Goal: Find specific page/section: Find specific page/section

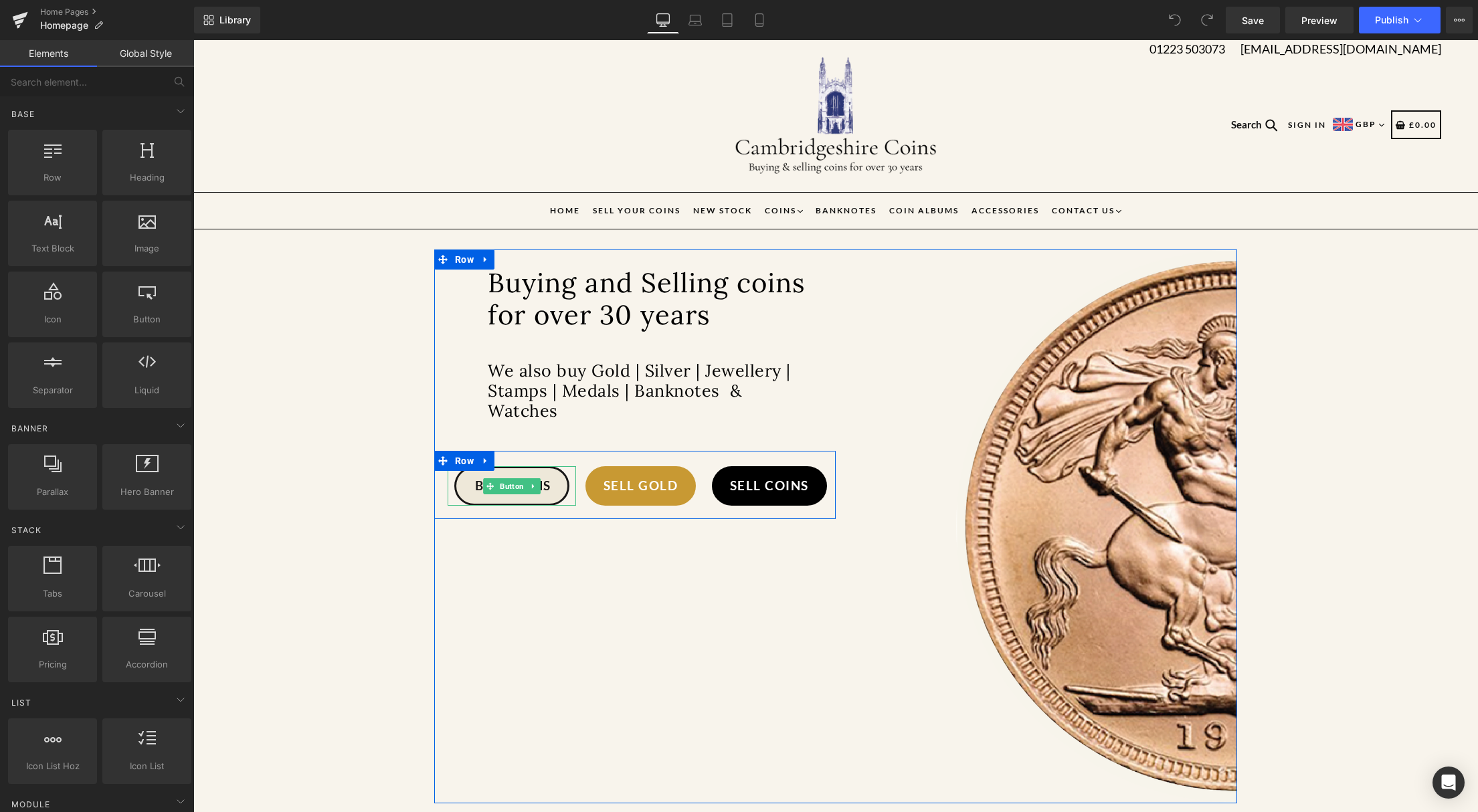
click at [520, 489] on span "Button" at bounding box center [512, 486] width 30 height 16
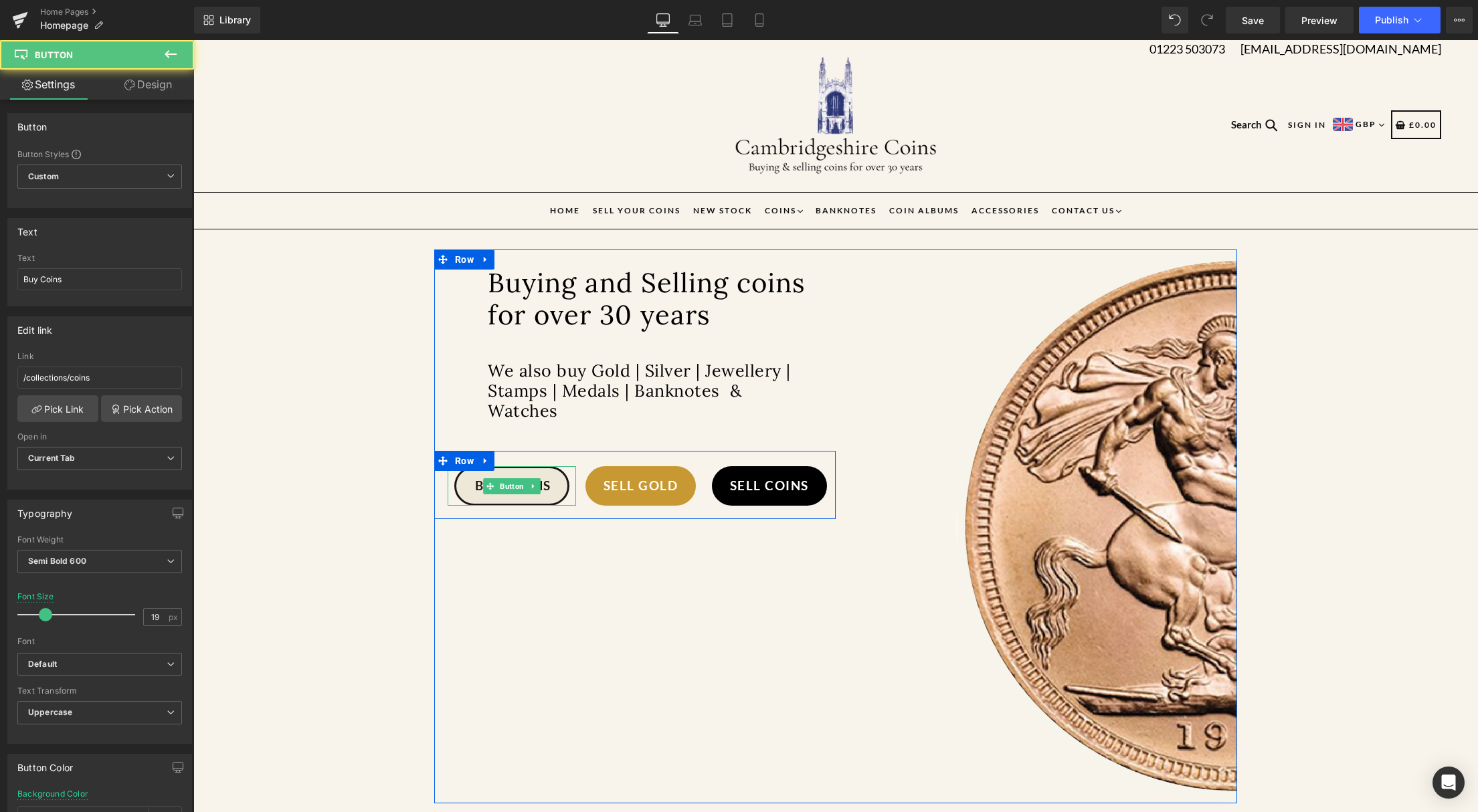
click at [556, 490] on link "Buy Coins" at bounding box center [512, 486] width 115 height 39
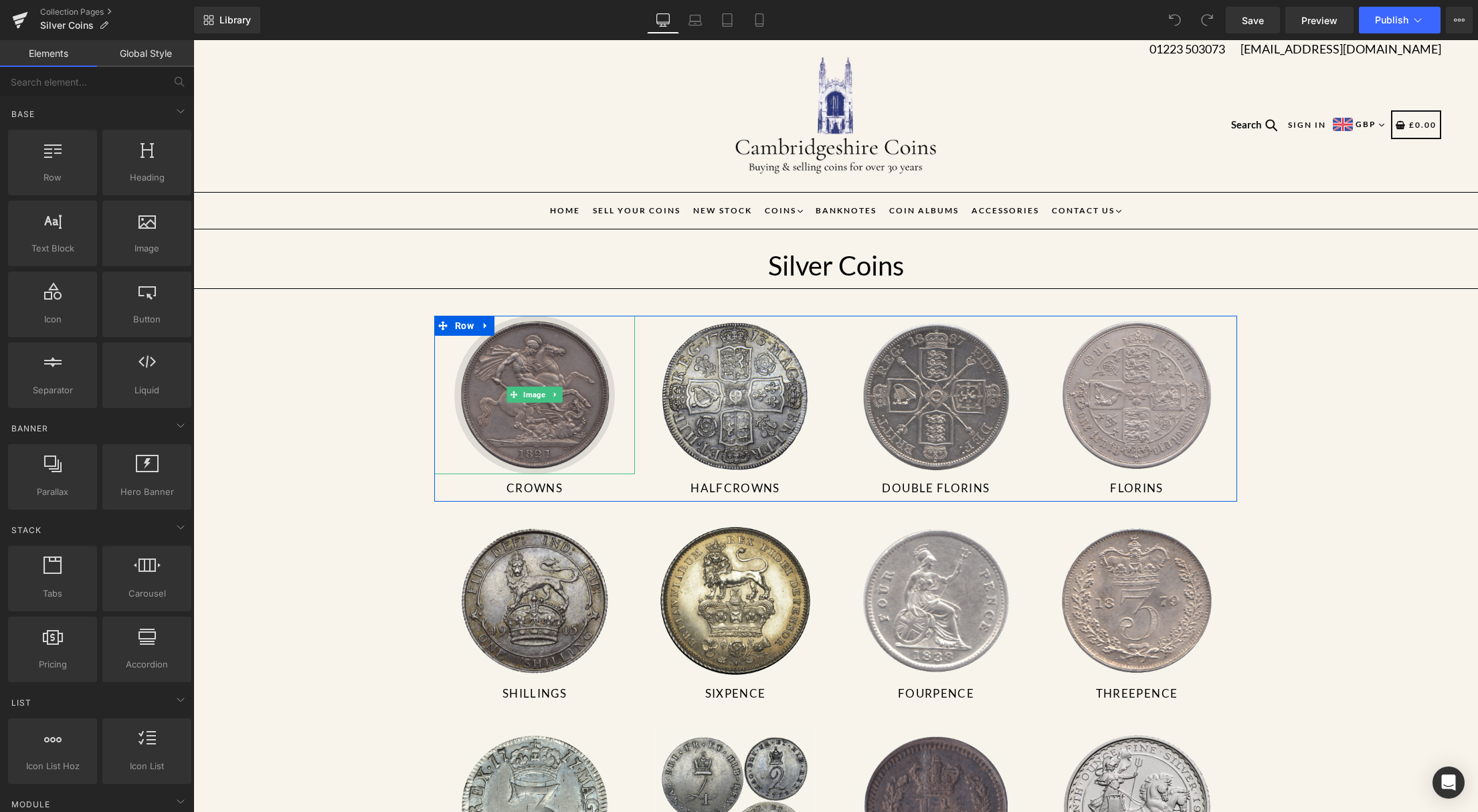
click at [540, 438] on img at bounding box center [534, 394] width 160 height 158
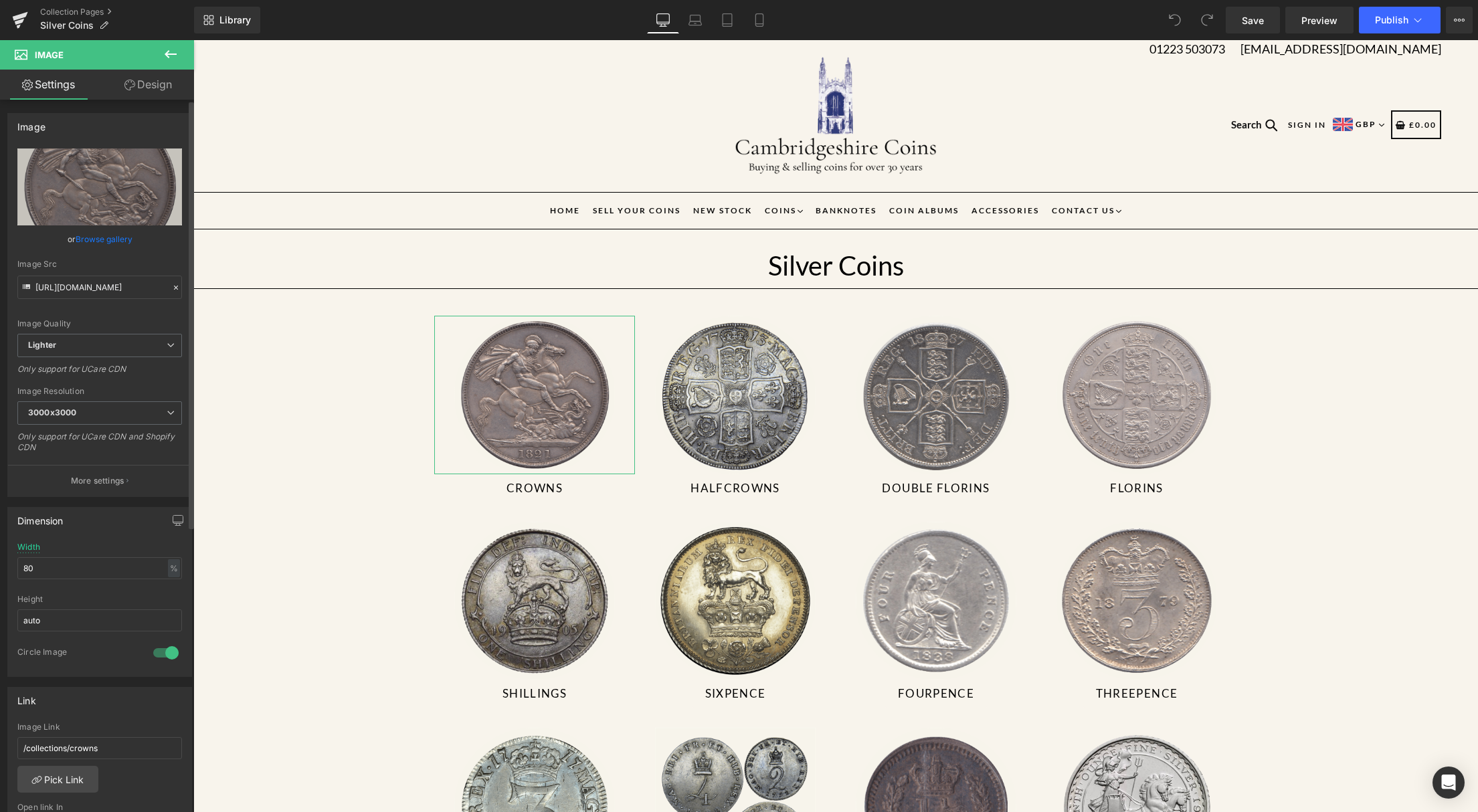
click at [109, 239] on link "Browse gallery" at bounding box center [104, 238] width 57 height 23
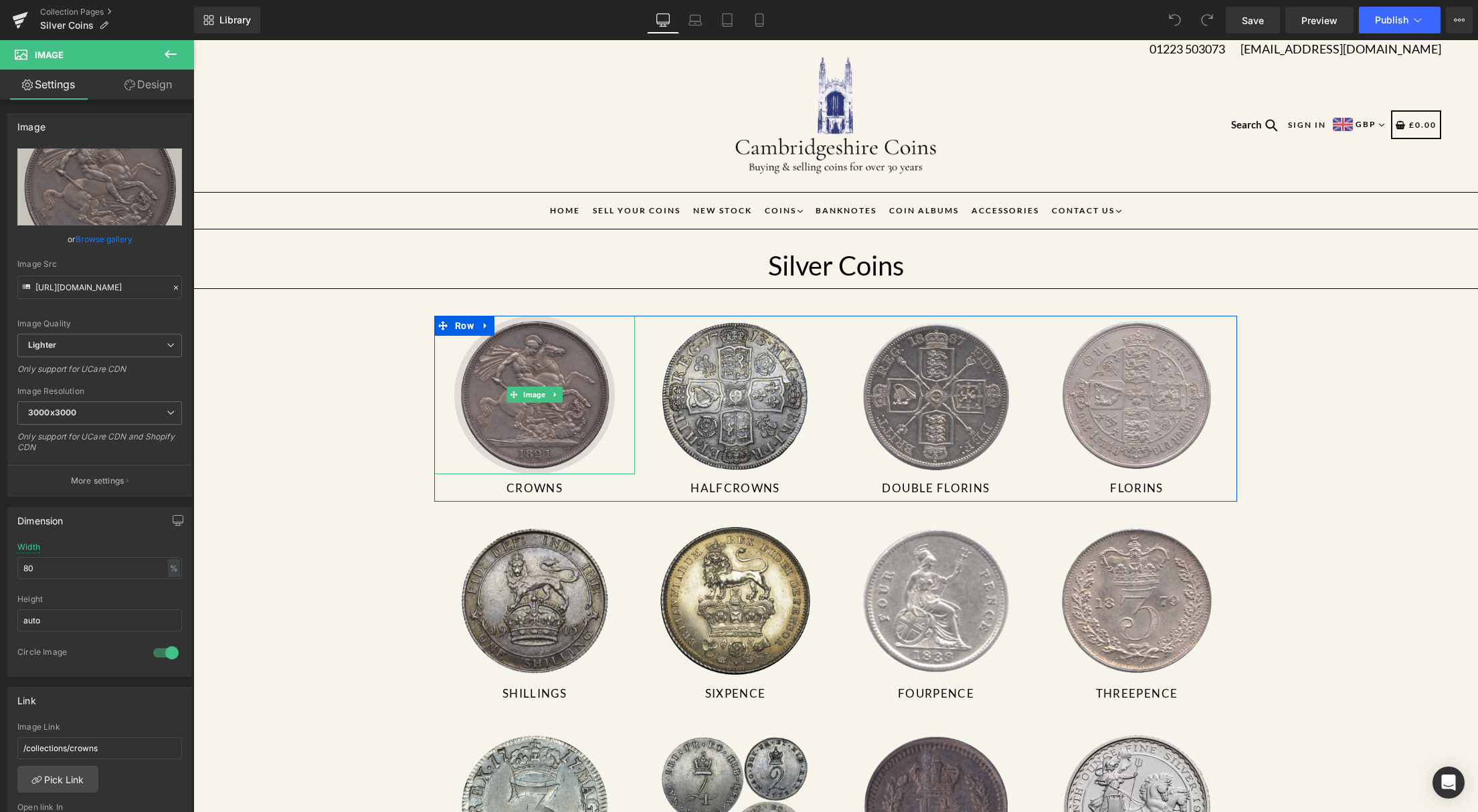
click at [536, 371] on img at bounding box center [534, 394] width 160 height 158
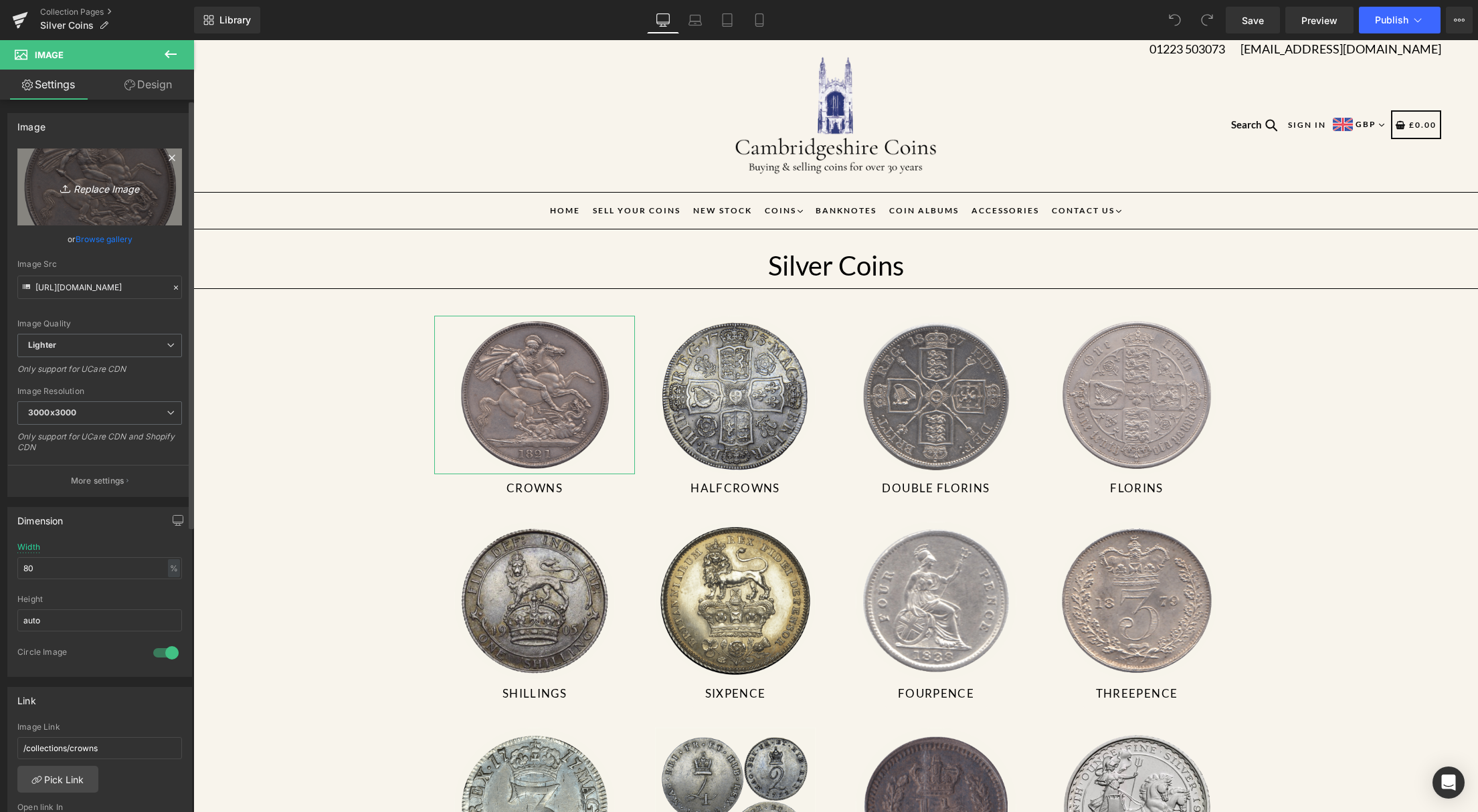
drag, startPoint x: 94, startPoint y: 174, endPoint x: 56, endPoint y: 186, distance: 39.8
click at [56, 186] on link "Replace Image" at bounding box center [100, 186] width 165 height 77
click at [178, 51] on icon at bounding box center [170, 54] width 16 height 16
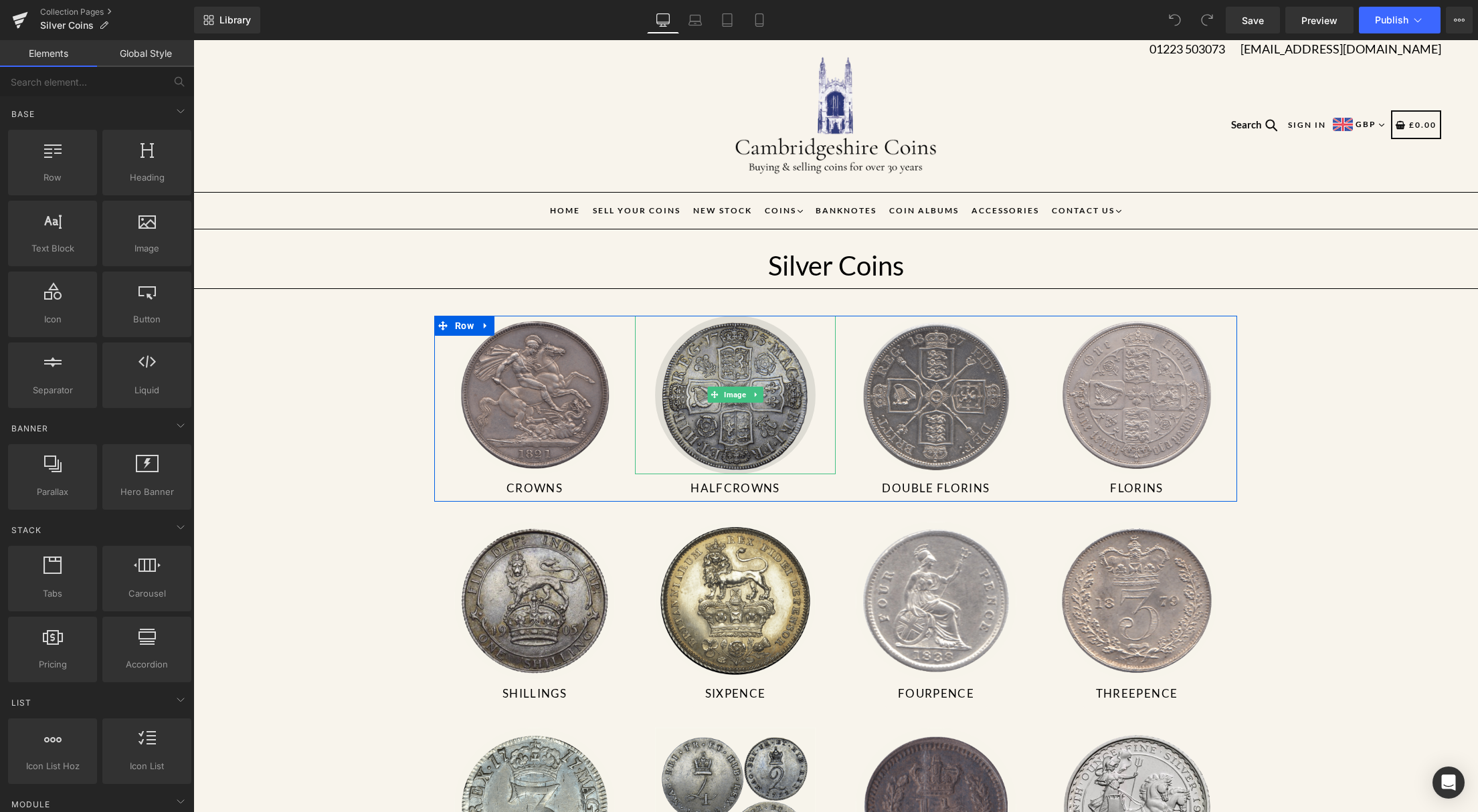
click at [754, 430] on img at bounding box center [735, 394] width 160 height 158
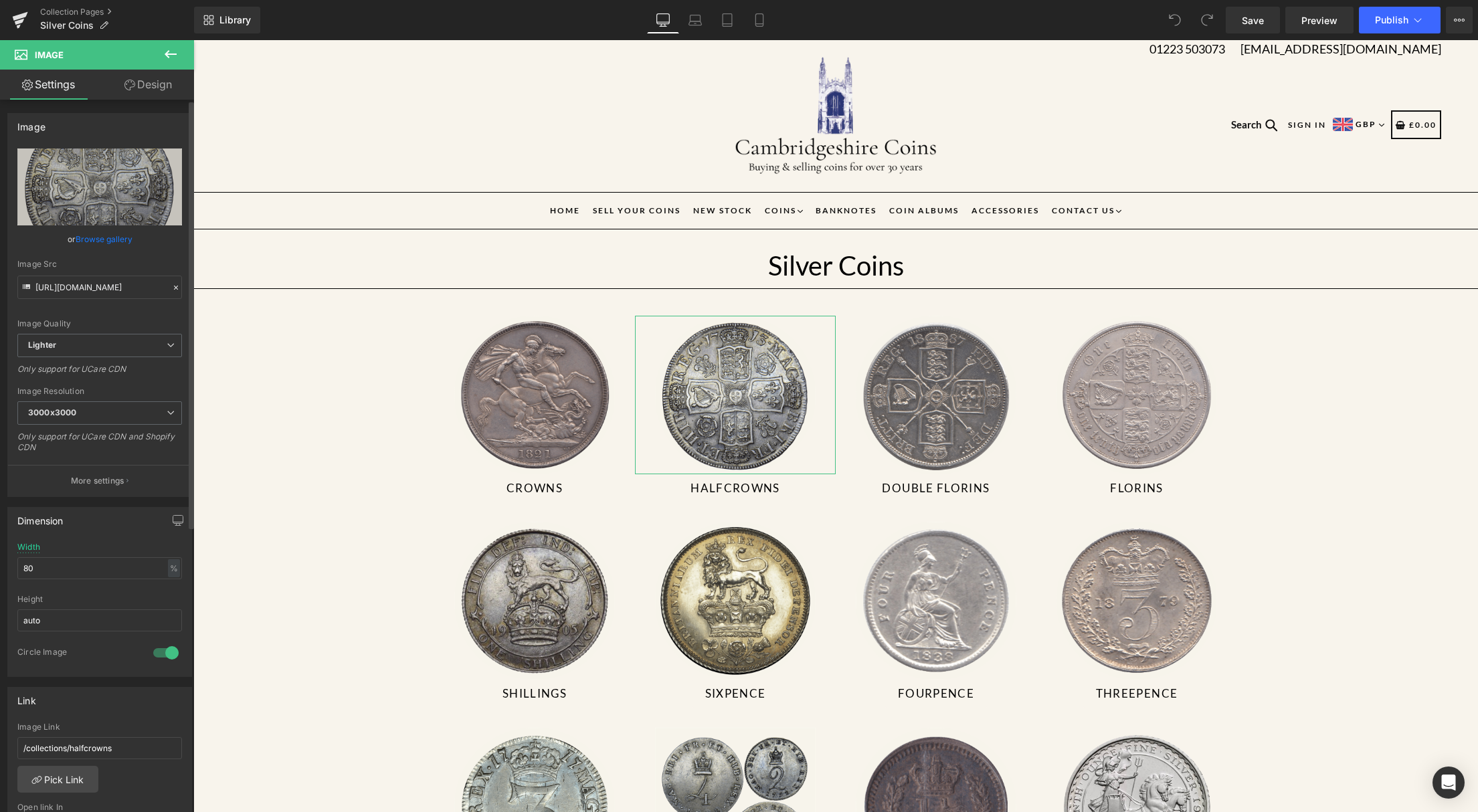
click at [123, 242] on link "Browse gallery" at bounding box center [104, 238] width 57 height 23
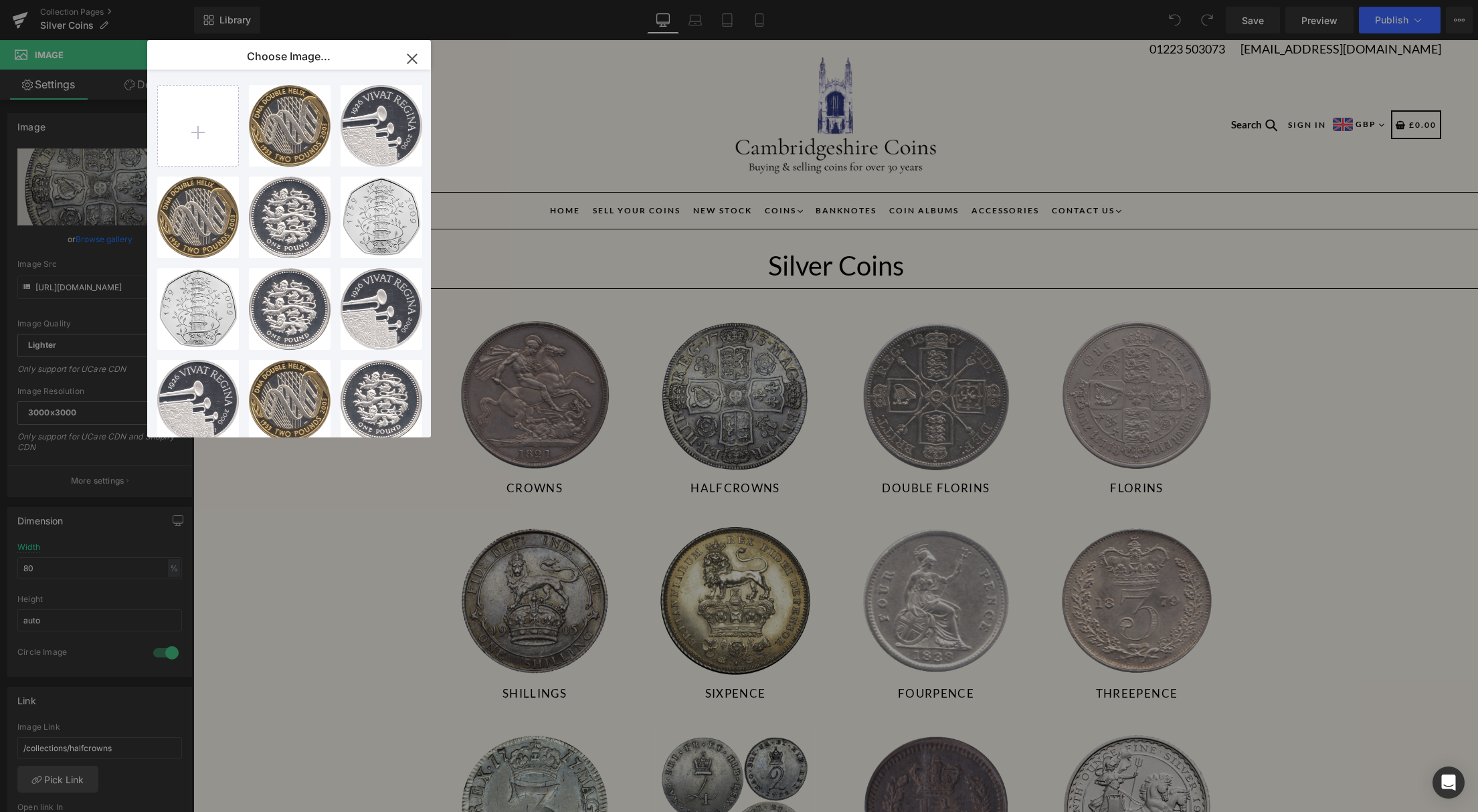
click at [423, 51] on button "button" at bounding box center [411, 58] width 37 height 37
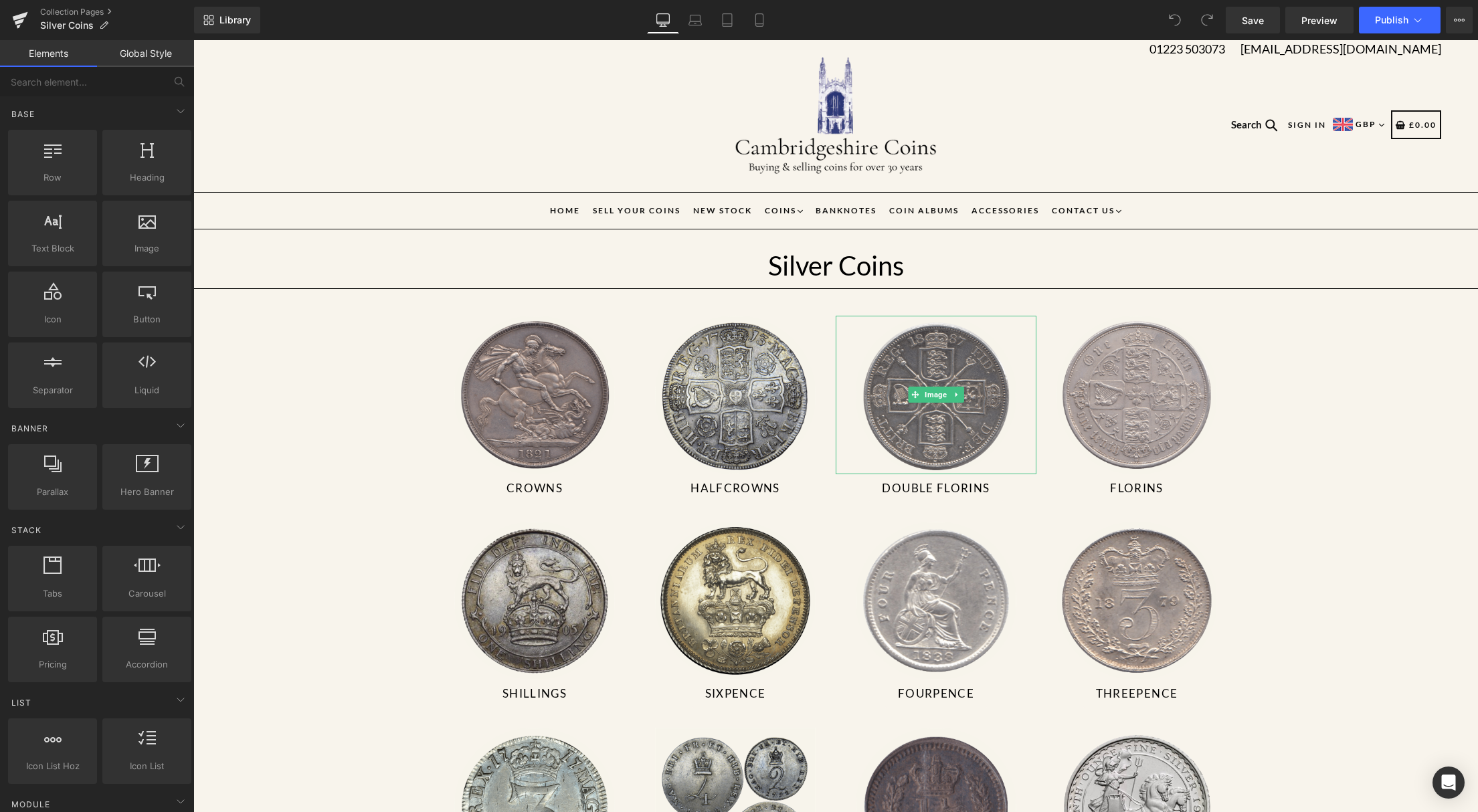
click at [214, 16] on link "Library" at bounding box center [227, 20] width 66 height 27
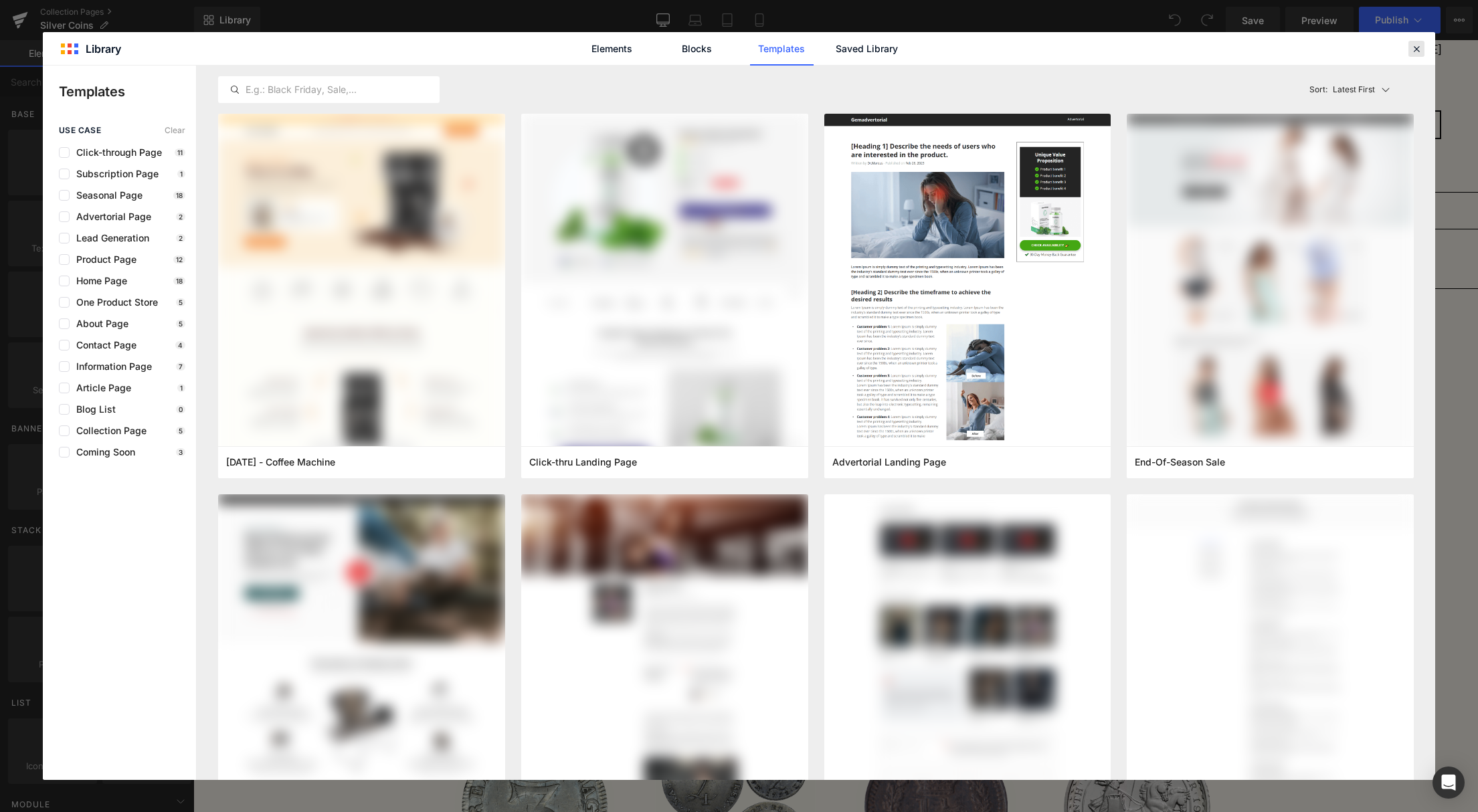
click at [1418, 46] on icon at bounding box center [1416, 49] width 12 height 12
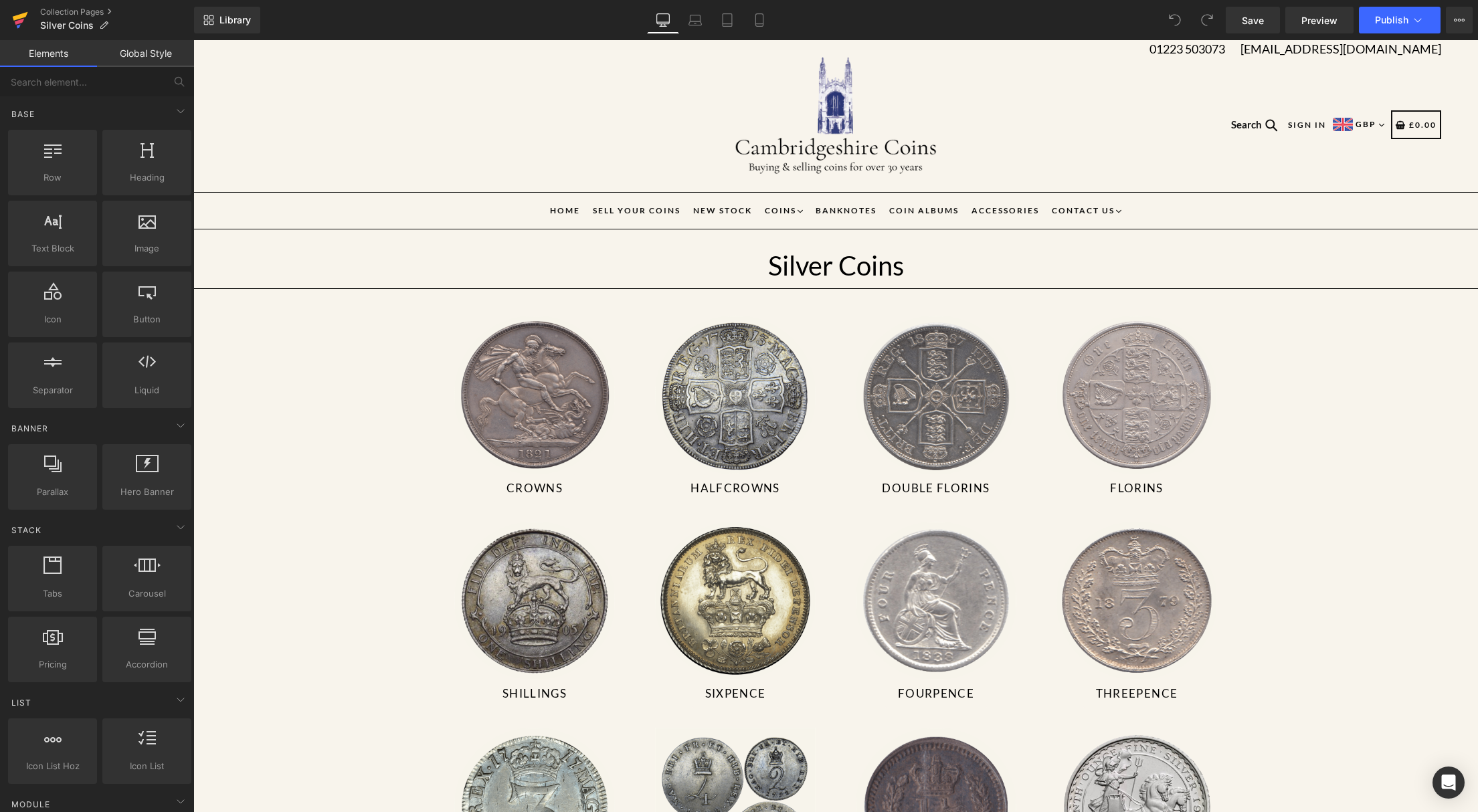
click at [27, 18] on icon at bounding box center [20, 20] width 16 height 34
